Goal: Task Accomplishment & Management: Use online tool/utility

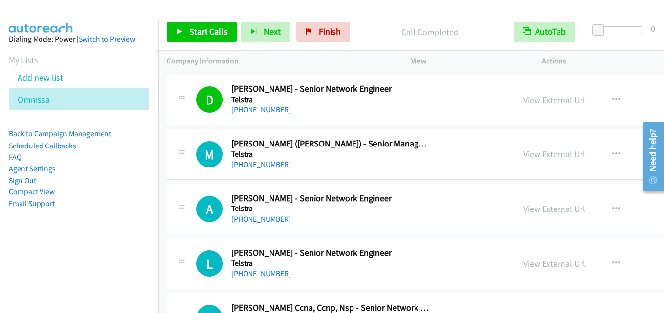
scroll to position [7676, 0]
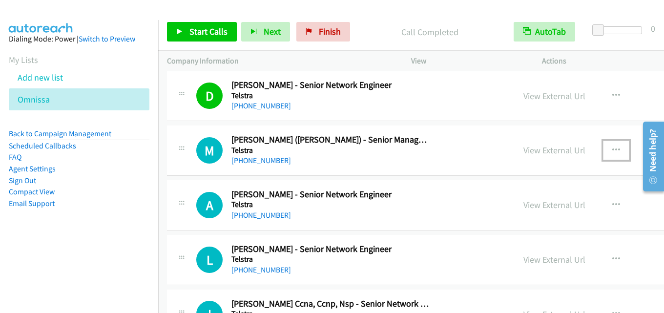
click at [612, 150] on icon "button" at bounding box center [616, 150] width 8 height 8
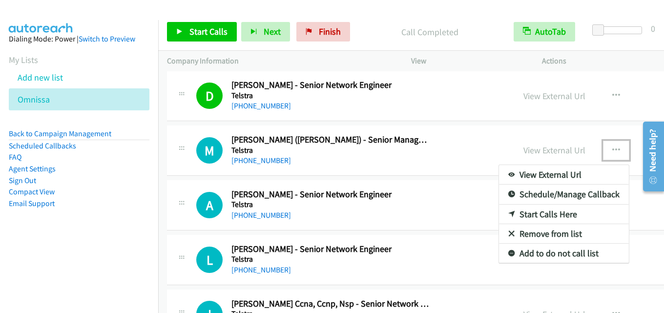
click at [499, 210] on link "Start Calls Here" at bounding box center [564, 215] width 130 height 20
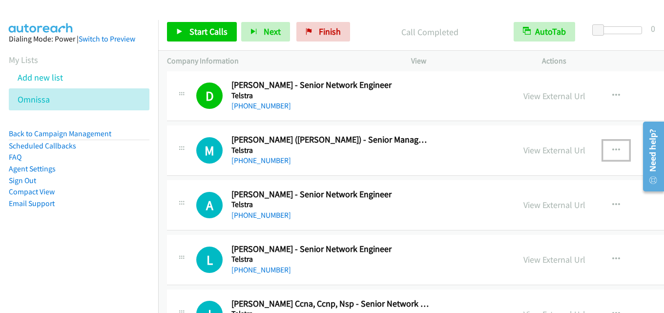
click at [612, 147] on icon "button" at bounding box center [616, 150] width 8 height 8
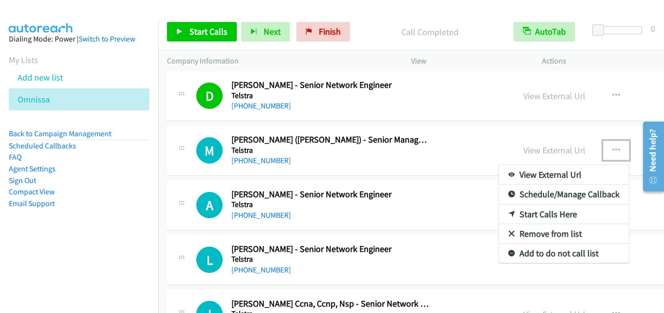
click at [512, 210] on link "Start Calls Here" at bounding box center [564, 215] width 130 height 20
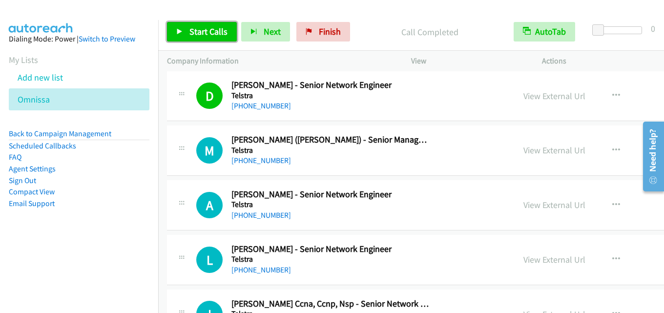
click at [204, 27] on span "Start Calls" at bounding box center [208, 31] width 38 height 11
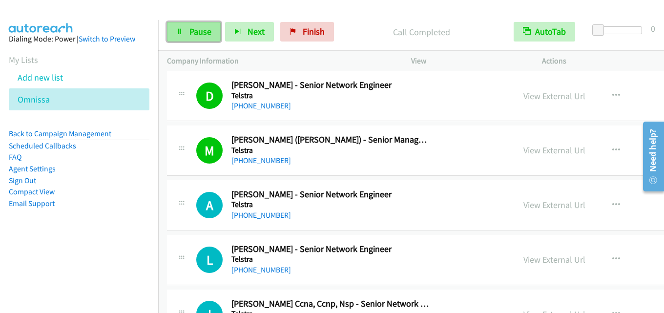
click at [199, 36] on span "Pause" at bounding box center [200, 31] width 22 height 11
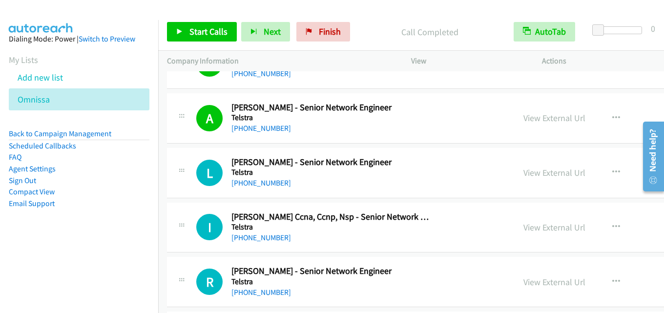
scroll to position [7774, 0]
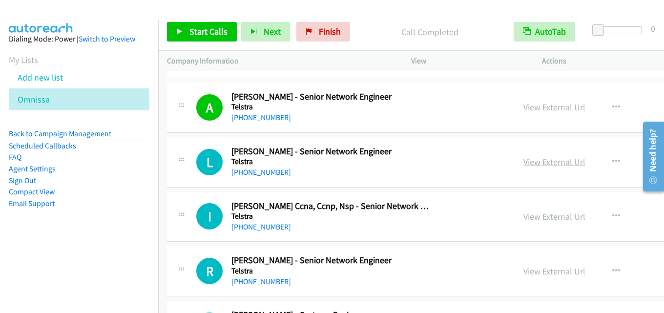
click at [523, 162] on link "View External Url" at bounding box center [554, 161] width 62 height 11
click at [215, 26] on span "Start Calls" at bounding box center [208, 31] width 38 height 11
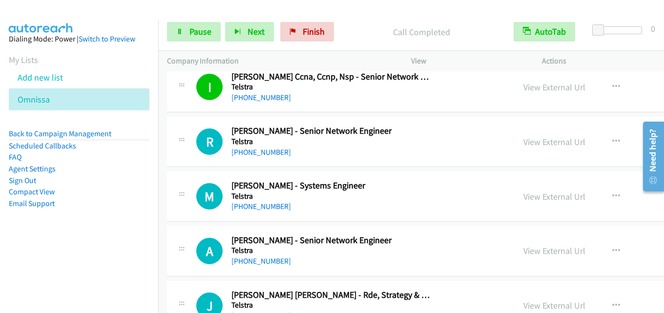
scroll to position [7920, 0]
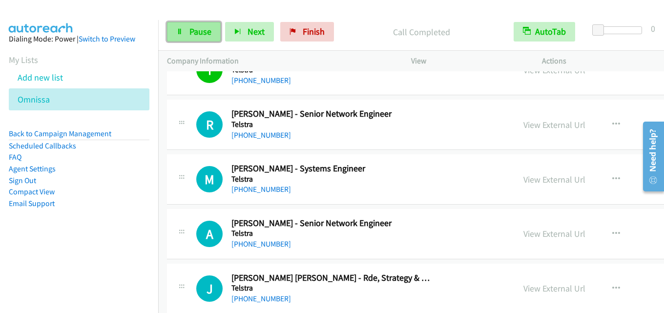
click at [203, 31] on span "Pause" at bounding box center [200, 31] width 22 height 11
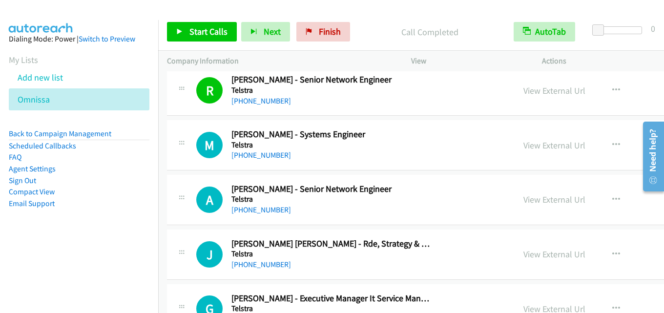
scroll to position [7969, 0]
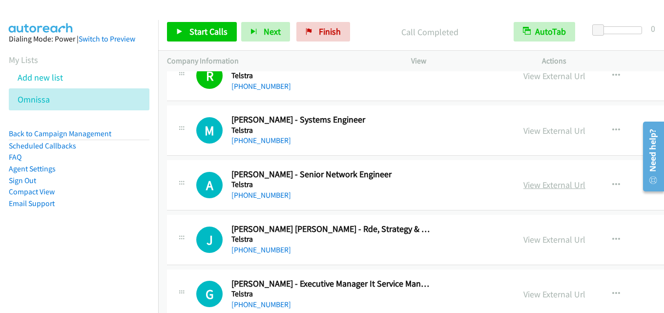
click at [523, 181] on link "View External Url" at bounding box center [554, 184] width 62 height 11
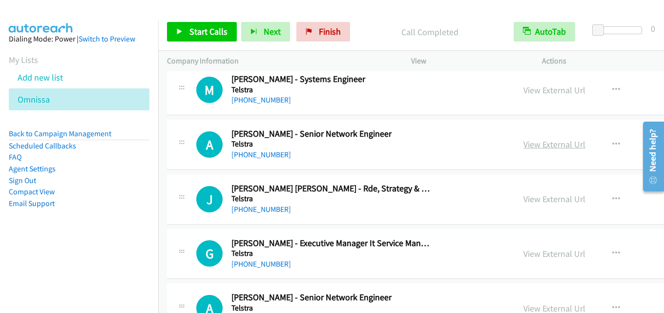
scroll to position [8018, 0]
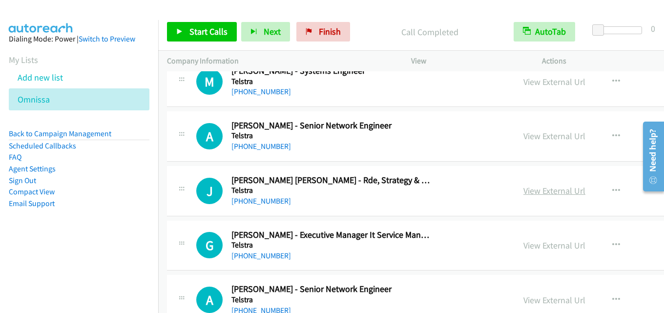
click at [523, 188] on link "View External Url" at bounding box center [554, 190] width 62 height 11
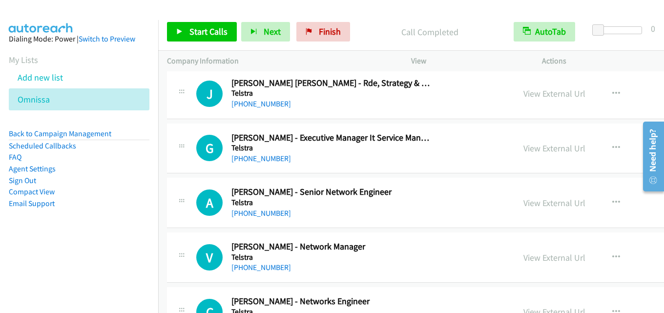
scroll to position [8116, 0]
click at [532, 146] on link "View External Url" at bounding box center [554, 147] width 62 height 11
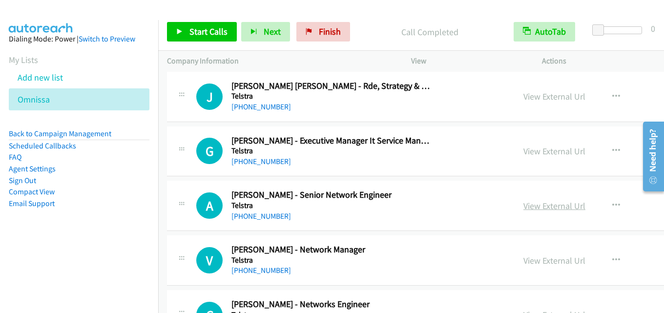
scroll to position [8164, 0]
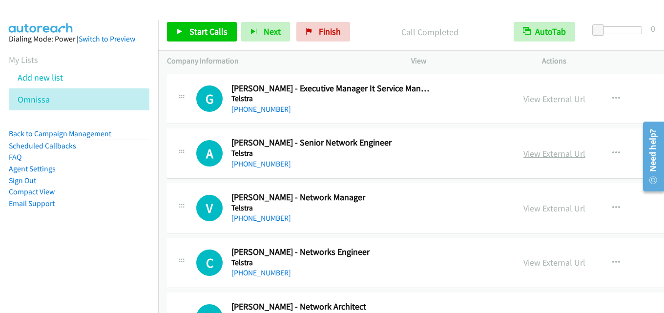
click at [523, 152] on link "View External Url" at bounding box center [554, 153] width 62 height 11
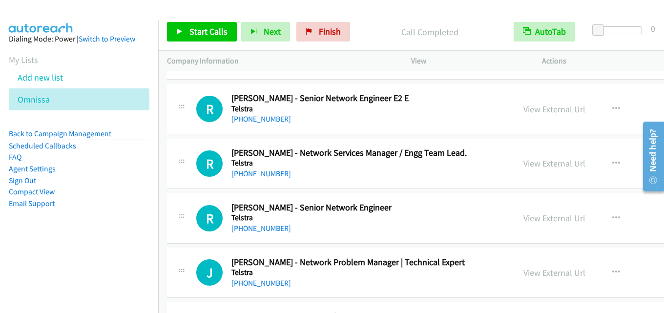
scroll to position [12363, 0]
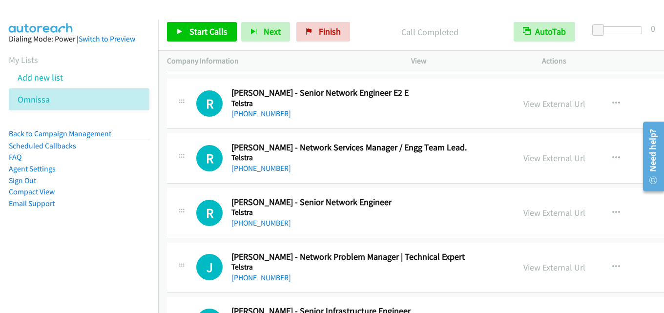
drag, startPoint x: 589, startPoint y: 157, endPoint x: 483, endPoint y: 179, distance: 108.3
click at [449, 13] on main "Start Calls Pause Next Finish Call Completed AutoTab AutoTab 0 Company Informat…" at bounding box center [332, 23] width 664 height 46
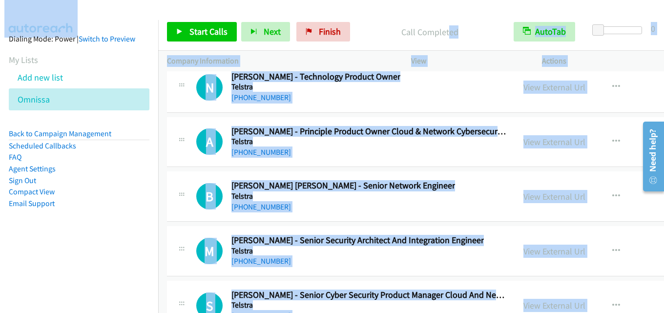
scroll to position [13095, 0]
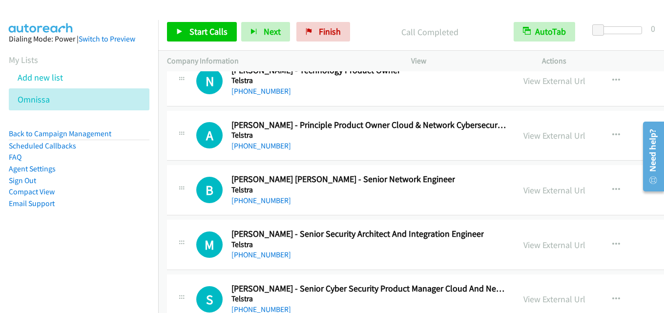
click at [444, 16] on div "Start Calls Pause Next Finish Call Completed AutoTab AutoTab 0" at bounding box center [411, 32] width 506 height 38
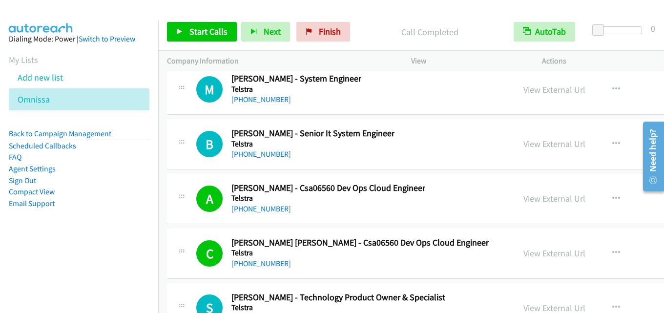
scroll to position [22469, 0]
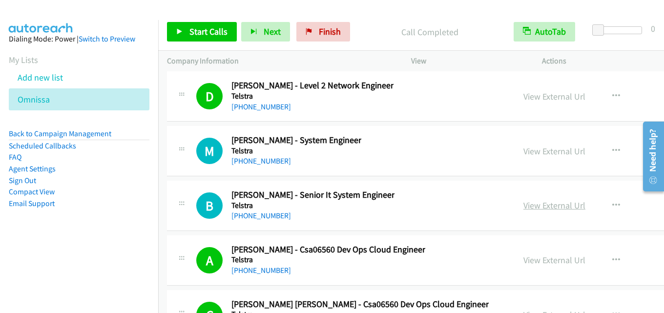
click at [523, 207] on link "View External Url" at bounding box center [554, 205] width 62 height 11
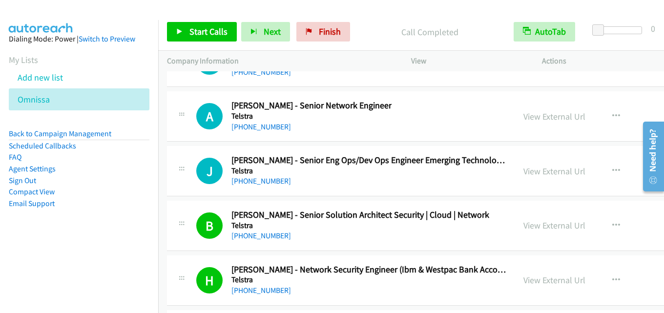
scroll to position [22127, 0]
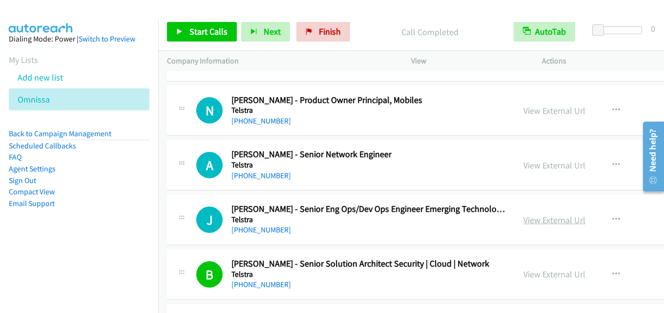
click at [523, 223] on link "View External Url" at bounding box center [554, 219] width 62 height 11
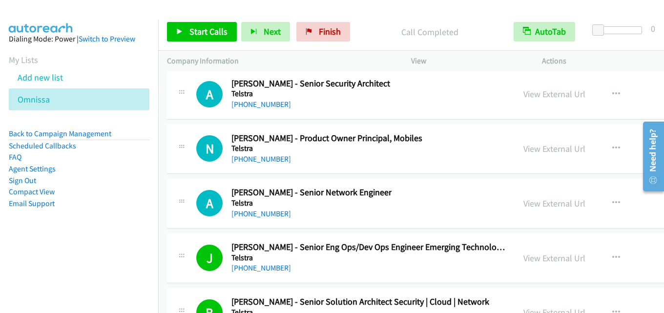
scroll to position [22078, 0]
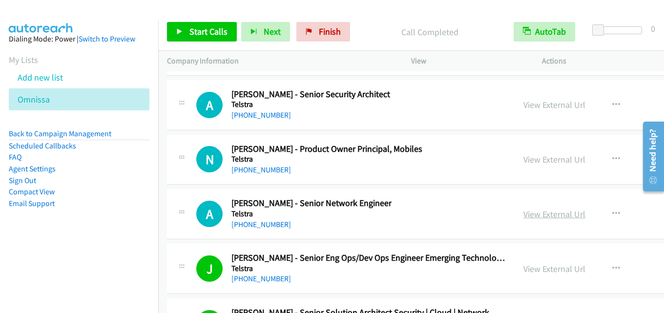
click at [523, 219] on link "View External Url" at bounding box center [554, 213] width 62 height 11
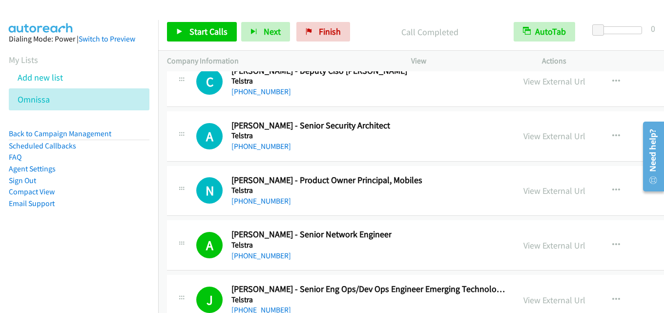
scroll to position [22030, 0]
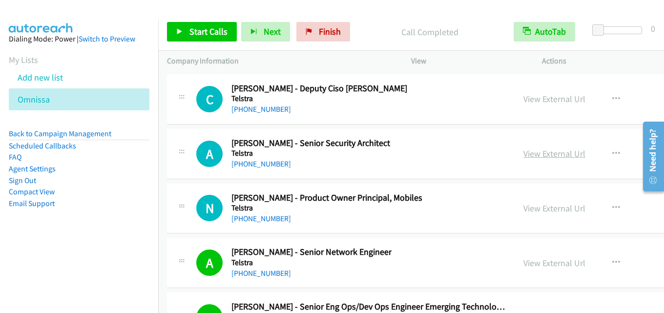
click at [523, 157] on link "View External Url" at bounding box center [554, 153] width 62 height 11
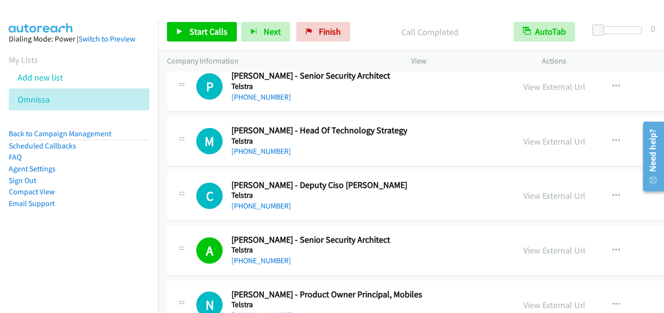
scroll to position [21932, 0]
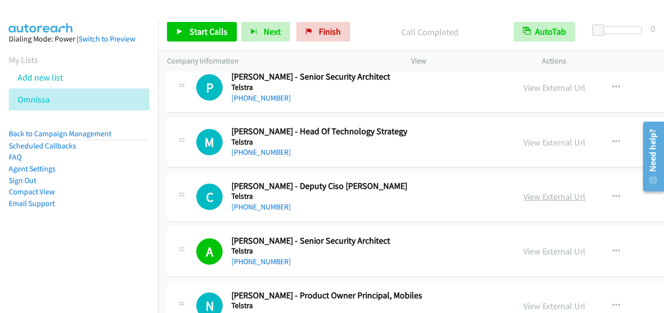
click at [523, 195] on link "View External Url" at bounding box center [554, 196] width 62 height 11
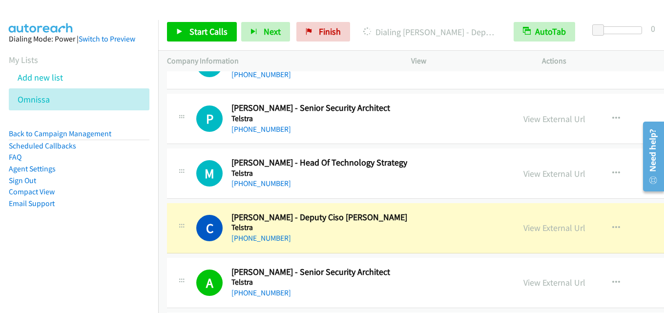
scroll to position [21883, 0]
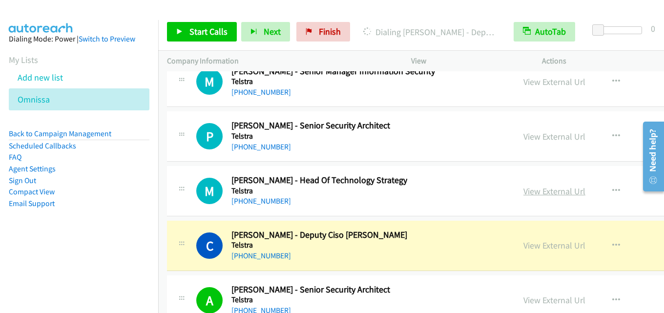
click at [523, 191] on link "View External Url" at bounding box center [554, 191] width 62 height 11
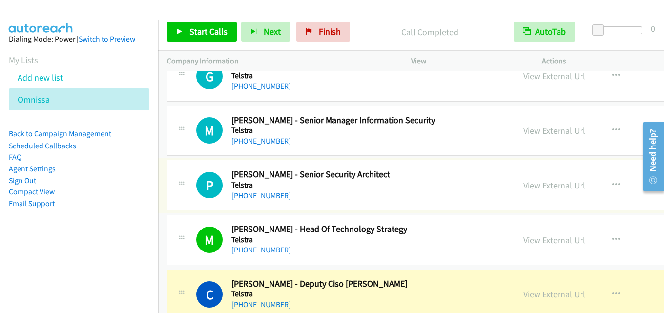
click at [523, 186] on link "View External Url" at bounding box center [554, 185] width 62 height 11
click at [424, 222] on div "M Callback Scheduled [PERSON_NAME] - Head Of Technology Strategy Telstra [GEOGR…" at bounding box center [497, 240] width 660 height 50
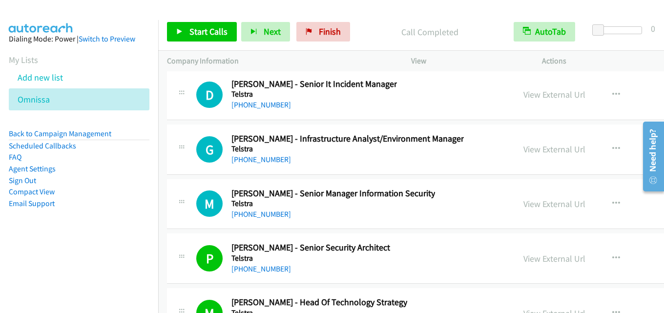
scroll to position [21737, 0]
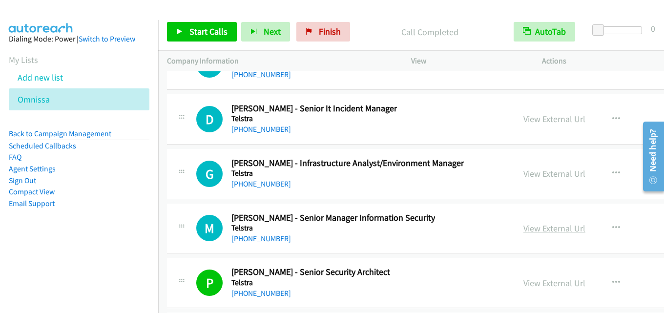
click at [523, 227] on link "View External Url" at bounding box center [554, 228] width 62 height 11
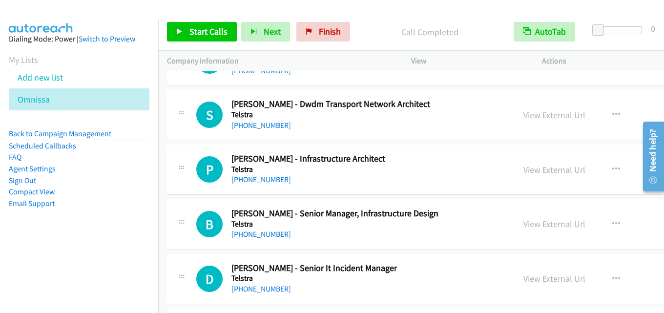
scroll to position [21590, 0]
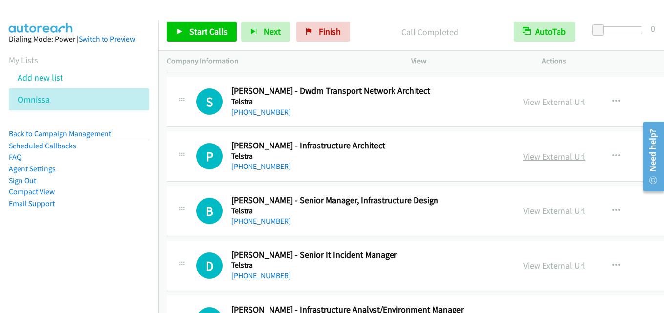
click at [523, 154] on link "View External Url" at bounding box center [554, 156] width 62 height 11
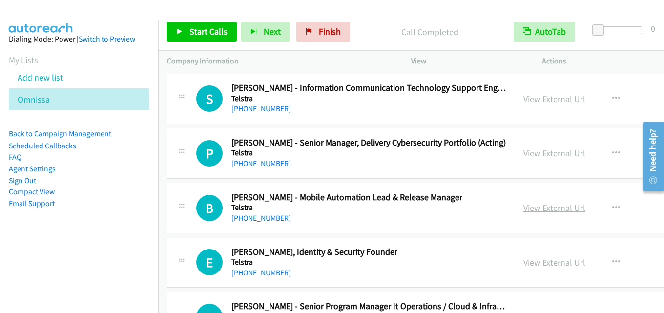
scroll to position [21151, 0]
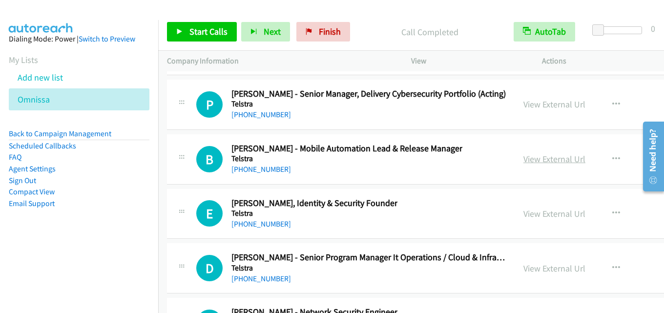
click at [523, 156] on link "View External Url" at bounding box center [554, 158] width 62 height 11
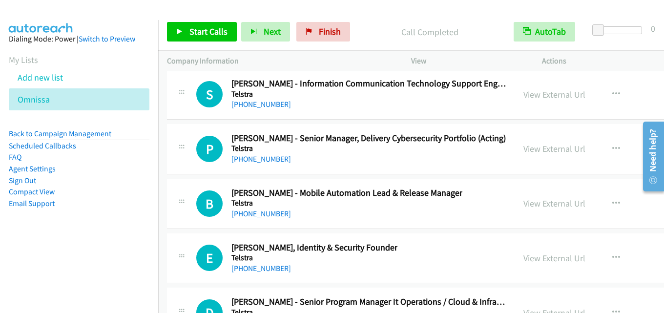
scroll to position [21102, 0]
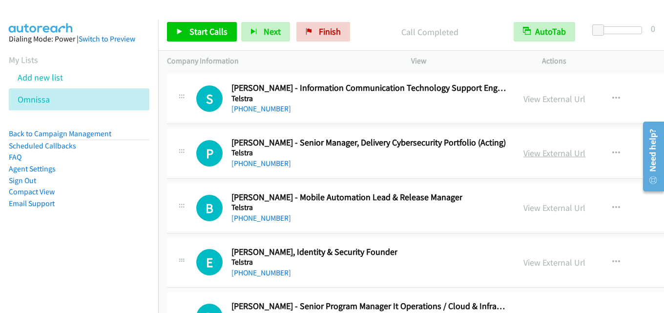
click at [523, 156] on link "View External Url" at bounding box center [554, 152] width 62 height 11
click at [523, 104] on link "View External Url" at bounding box center [554, 98] width 62 height 11
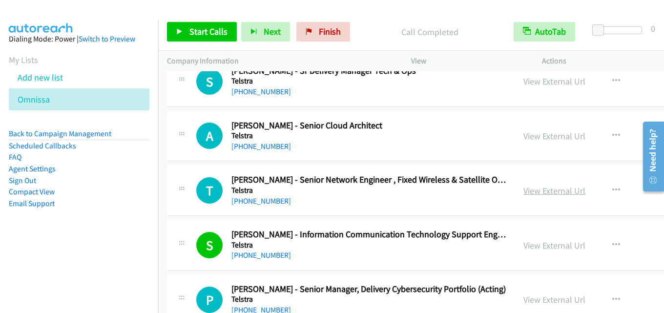
scroll to position [20907, 0]
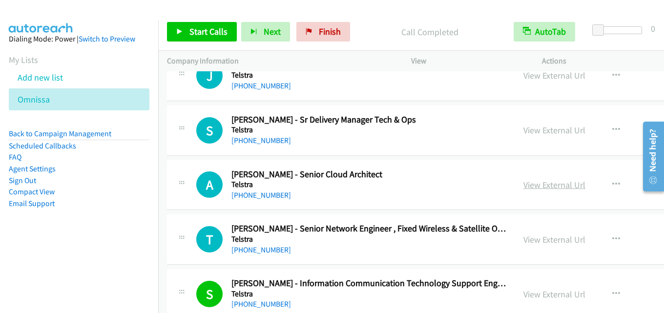
click at [523, 188] on link "View External Url" at bounding box center [554, 184] width 62 height 11
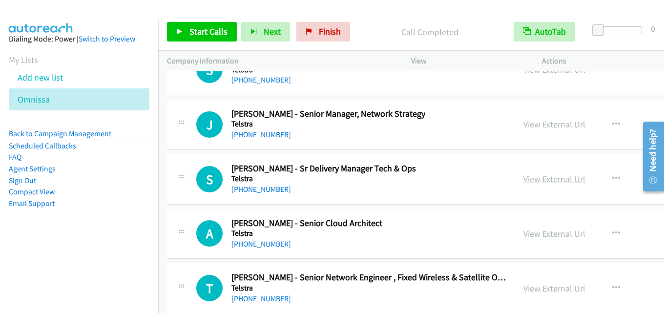
click at [523, 176] on link "View External Url" at bounding box center [554, 178] width 62 height 11
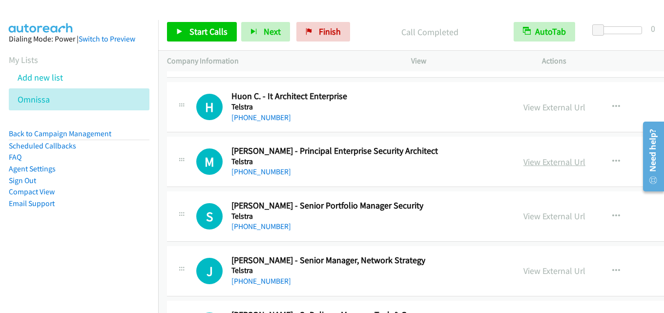
scroll to position [20663, 0]
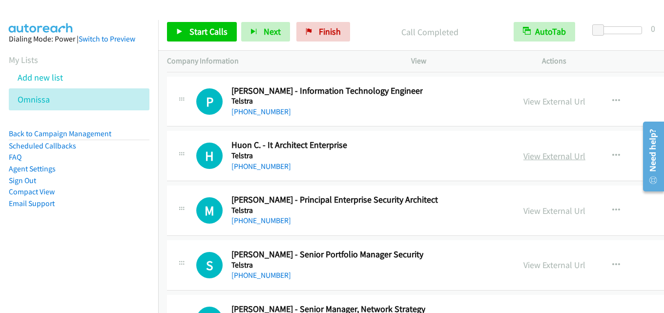
click at [523, 152] on link "View External Url" at bounding box center [554, 155] width 62 height 11
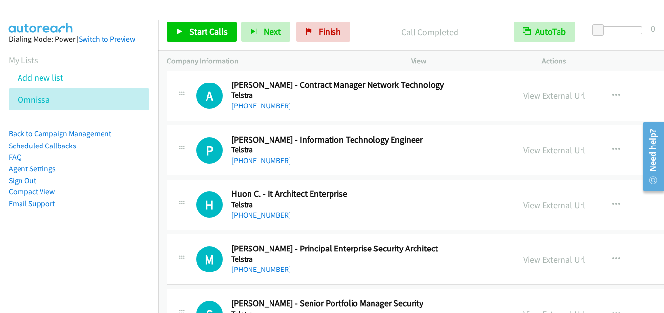
scroll to position [20565, 0]
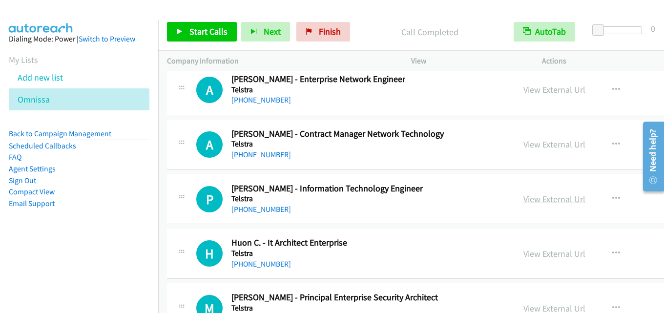
click at [523, 200] on link "View External Url" at bounding box center [554, 198] width 62 height 11
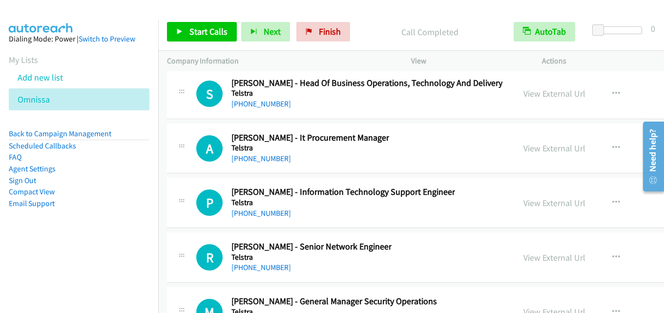
scroll to position [26605, 0]
